Goal: Task Accomplishment & Management: Complete application form

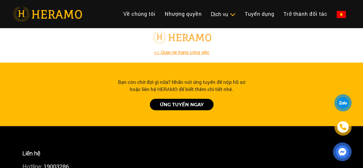
click at [187, 51] on link "<< Quay lại trang công việc" at bounding box center [182, 52] width 56 height 5
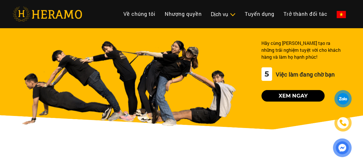
scroll to position [8, 0]
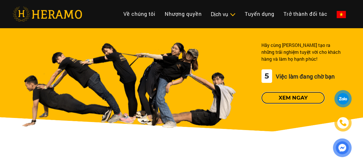
click at [271, 97] on button "Xem ngay" at bounding box center [292, 97] width 63 height 11
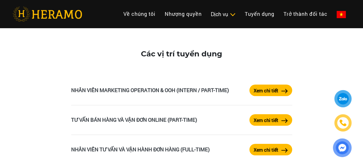
scroll to position [954, 0]
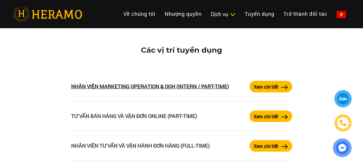
click at [223, 85] on link "NHÂN VIÊN MARKETING OPERATION & OOH (INTERN / PART-TIME)" at bounding box center [150, 86] width 158 height 7
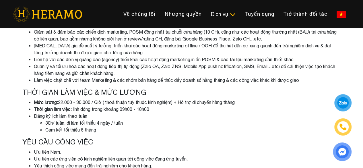
scroll to position [153, 0]
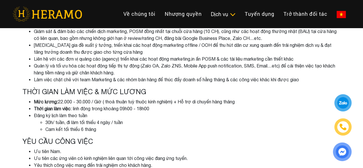
click at [160, 125] on li "30h/ tuần, đi làm tối thiểu 4 ngày / tuần" at bounding box center [192, 122] width 295 height 7
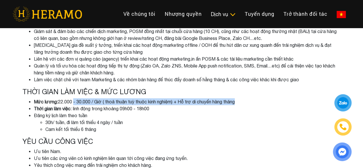
drag, startPoint x: 73, startPoint y: 101, endPoint x: 239, endPoint y: 99, distance: 166.4
click at [239, 99] on li "Mức lương: 22.000 - 30.000 / Giờ ( thoả thuận tuỳ thuộc kinh nghiệm) + Hỗ trợ d…" at bounding box center [187, 101] width 307 height 7
drag, startPoint x: 239, startPoint y: 99, endPoint x: 24, endPoint y: 101, distance: 214.9
click at [24, 101] on ul "Mức lương: 22.000 - 30.000 / Giờ ( thoả thuận tuỳ thuộc kinh nghiệm) + Hỗ trợ d…" at bounding box center [181, 115] width 318 height 34
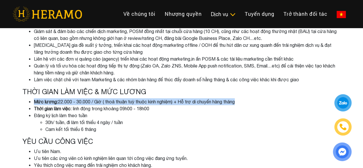
click at [24, 101] on ul "Mức lương: 22.000 - 30.000 / Giờ ( thoả thuận tuỳ thuộc kinh nghiệm) + Hỗ trợ d…" at bounding box center [181, 115] width 318 height 34
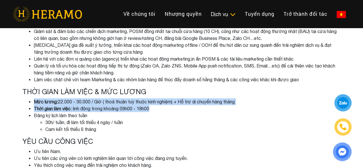
drag, startPoint x: 46, startPoint y: 103, endPoint x: 264, endPoint y: 107, distance: 218.1
click at [264, 107] on ul "Mức lương: 22.000 - 30.000 / Giờ ( thoả thuận tuỳ thuộc kinh nghiệm) + Hỗ trợ d…" at bounding box center [181, 115] width 318 height 34
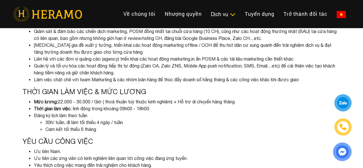
click at [118, 113] on div "Đăng ký lịch làm theo tuần 30h/ tuần, đi làm tối thiểu 4 ngày / tuần Cam kết tố…" at bounding box center [187, 122] width 307 height 21
click at [107, 118] on div "Đăng ký lịch làm theo tuần 30h/ tuần, đi làm tối thiểu 4 ngày / tuần Cam kết tố…" at bounding box center [187, 122] width 307 height 21
drag, startPoint x: 107, startPoint y: 113, endPoint x: 223, endPoint y: 136, distance: 118.0
click at [223, 136] on div "NHÂN VIÊN MARKETING OPERATION & OOH (INTERN / PART-TIME) HERAMO - doanh nghiệp …" at bounding box center [181, 87] width 327 height 431
click at [223, 132] on div "NHÂN VIÊN MARKETING OPERATION & OOH (INTERN / PART-TIME) HERAMO - doanh nghiệp …" at bounding box center [181, 87] width 327 height 431
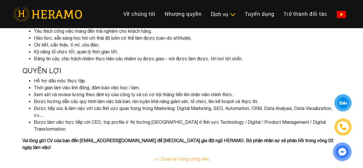
scroll to position [421, 0]
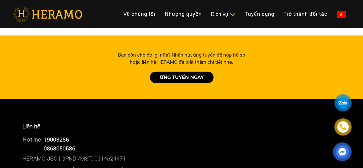
click at [184, 71] on link "ỨNG TUYỂN NGAY" at bounding box center [182, 76] width 64 height 11
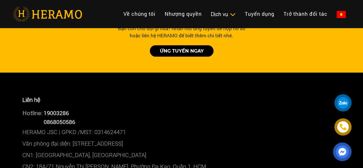
scroll to position [314, 0]
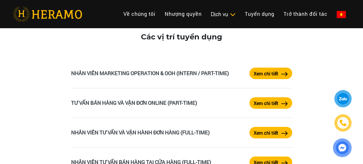
scroll to position [962, 0]
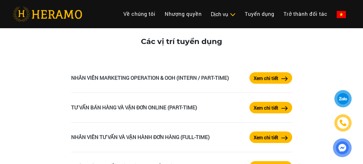
click at [256, 72] on li "NHÂN VIÊN MARKETING OPERATION & OOH (INTERN / PART-TIME) Xem chi tiết" at bounding box center [181, 78] width 221 height 30
click at [256, 72] on button "Xem chi tiết" at bounding box center [270, 77] width 43 height 11
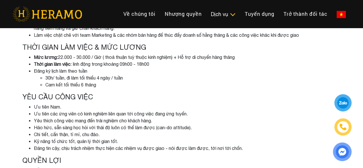
scroll to position [199, 0]
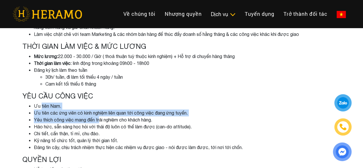
drag, startPoint x: 42, startPoint y: 102, endPoint x: 101, endPoint y: 116, distance: 60.8
click at [101, 116] on div "YÊU CẦU CÔNG VIỆC Ưu tiên Nam. Ưu tiên các ứng viên có kinh nghiệm liên quan tớ…" at bounding box center [181, 121] width 318 height 59
